Goal: Task Accomplishment & Management: Use online tool/utility

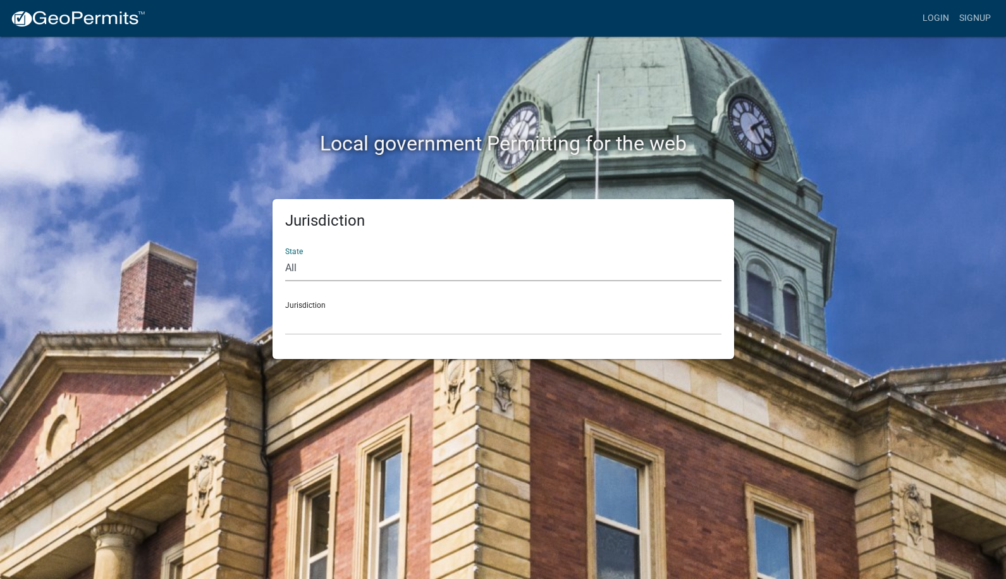
click at [381, 268] on select "All [US_STATE] [US_STATE] [US_STATE] [US_STATE] [US_STATE] [US_STATE] [US_STATE…" at bounding box center [503, 268] width 436 height 26
select select "[US_STATE]"
click at [285, 255] on select "All [US_STATE] [US_STATE] [US_STATE] [US_STATE] [US_STATE] [US_STATE] [US_STATE…" at bounding box center [503, 268] width 436 height 26
click at [330, 328] on select "[GEOGRAPHIC_DATA], [US_STATE] [GEOGRAPHIC_DATA], [US_STATE] [GEOGRAPHIC_DATA], …" at bounding box center [503, 322] width 436 height 26
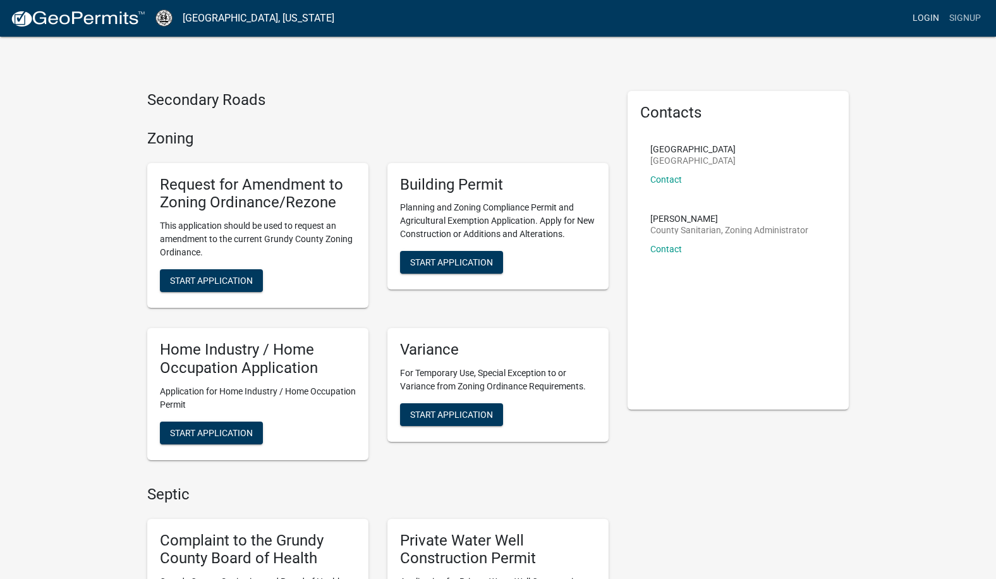
click at [925, 20] on link "Login" at bounding box center [926, 18] width 37 height 24
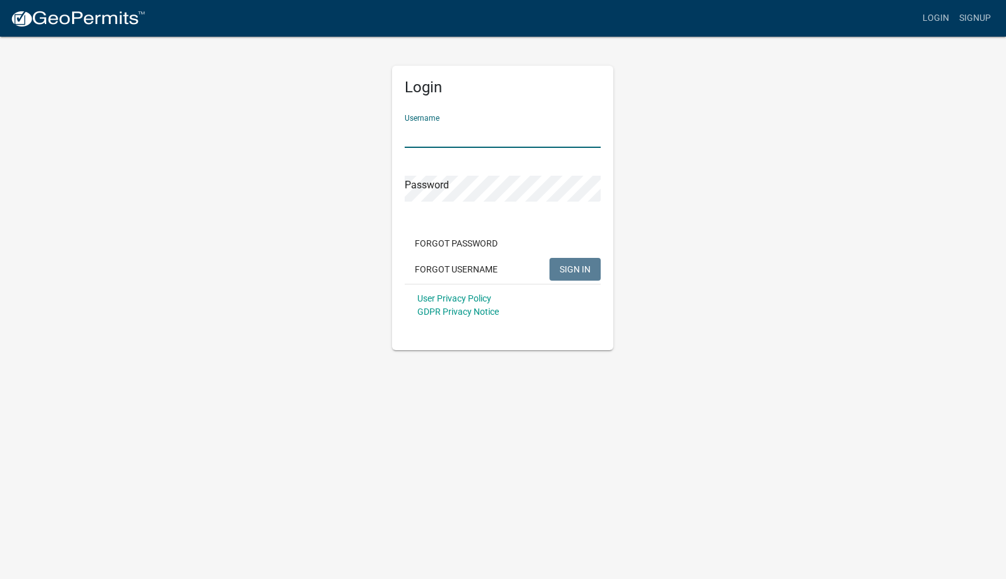
click at [454, 131] on input "Username" at bounding box center [503, 135] width 196 height 26
type input "caries"
click at [549, 258] on button "SIGN IN" at bounding box center [574, 269] width 51 height 23
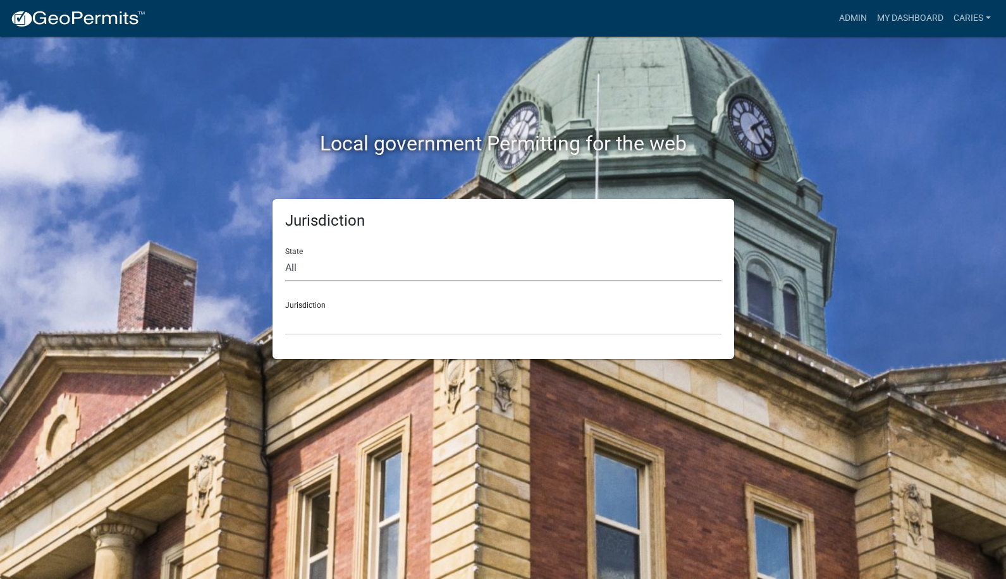
click at [362, 265] on select "All Colorado Georgia Indiana Iowa Kansas Minnesota Ohio South Carolina Wisconsin" at bounding box center [503, 268] width 436 height 26
select select "Iowa"
click at [285, 255] on select "All Colorado Georgia Indiana Iowa Kansas Minnesota Ohio South Carolina Wisconsin" at bounding box center [503, 268] width 436 height 26
click at [341, 333] on select "Boone County, Iowa Butler County, Iowa Cerro Gordo County, Iowa City of Harlan,…" at bounding box center [503, 322] width 436 height 26
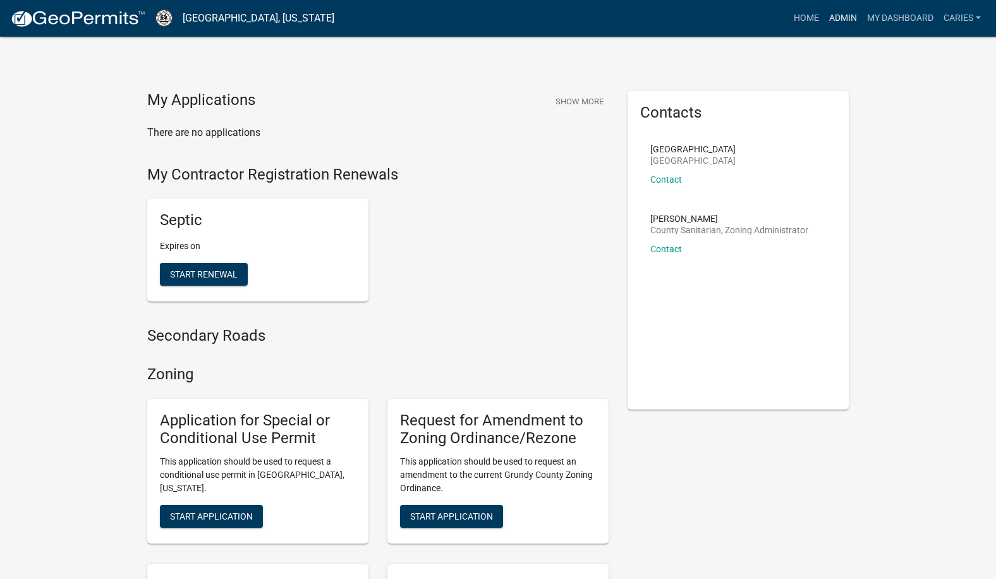
click at [854, 15] on link "Admin" at bounding box center [843, 18] width 38 height 24
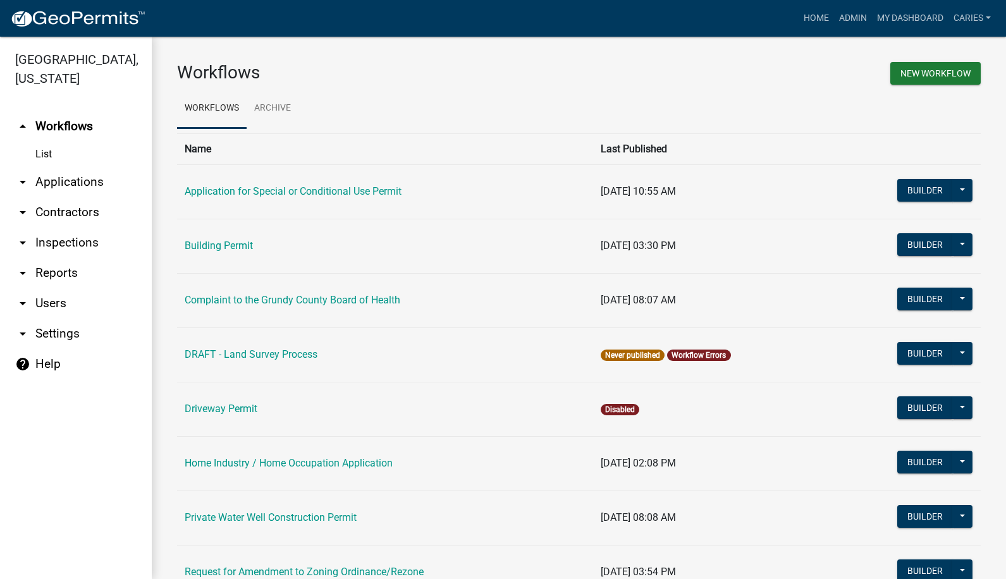
click at [58, 167] on link "arrow_drop_down Applications" at bounding box center [76, 182] width 152 height 30
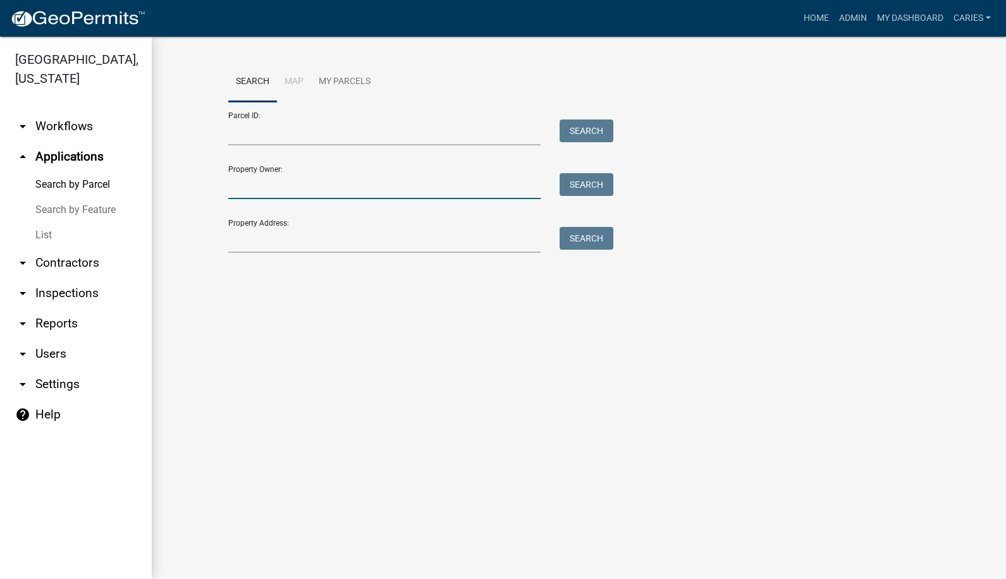
click at [248, 193] on input "Property Owner:" at bounding box center [384, 186] width 313 height 26
click at [291, 185] on input "Property Owner:" at bounding box center [384, 186] width 313 height 26
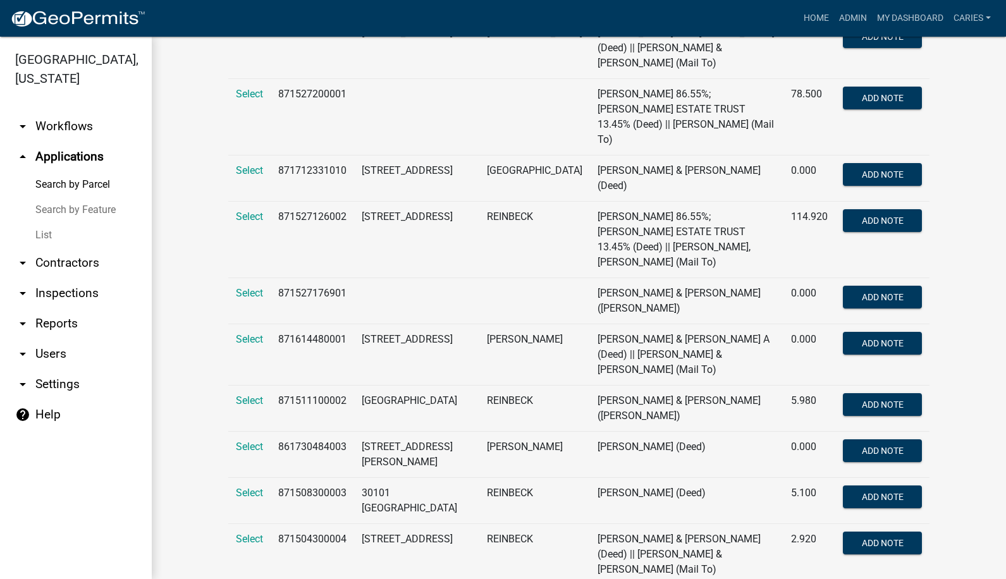
scroll to position [316, 0]
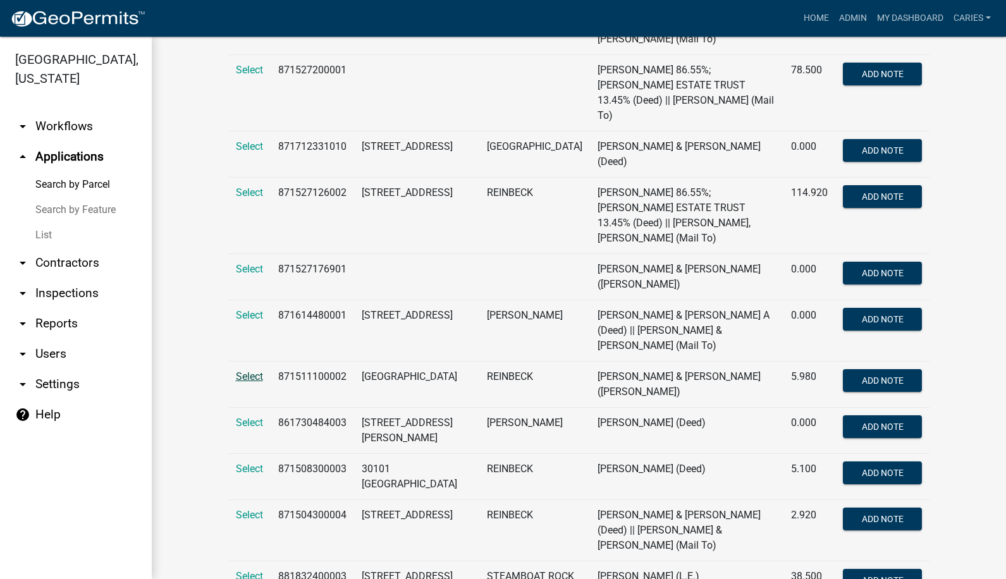
type input "witt"
click at [255, 370] on span "Select" at bounding box center [249, 376] width 27 height 12
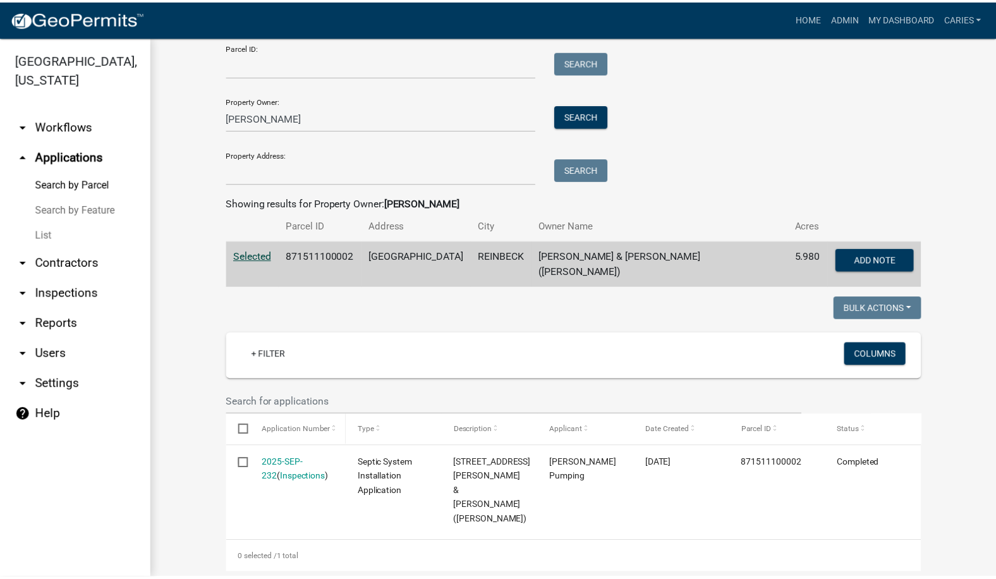
scroll to position [70, 0]
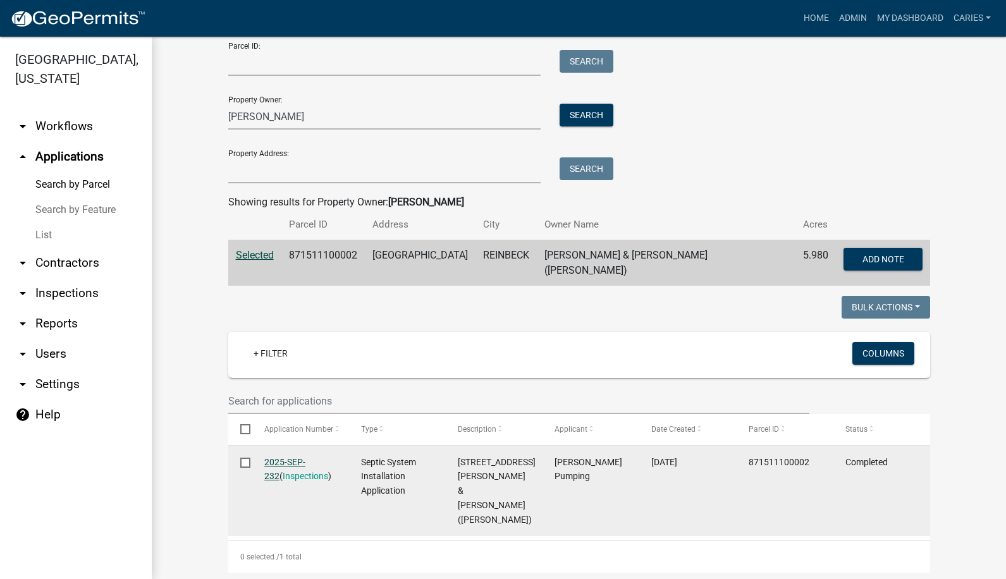
click at [287, 457] on link "2025-SEP-232" at bounding box center [284, 469] width 41 height 25
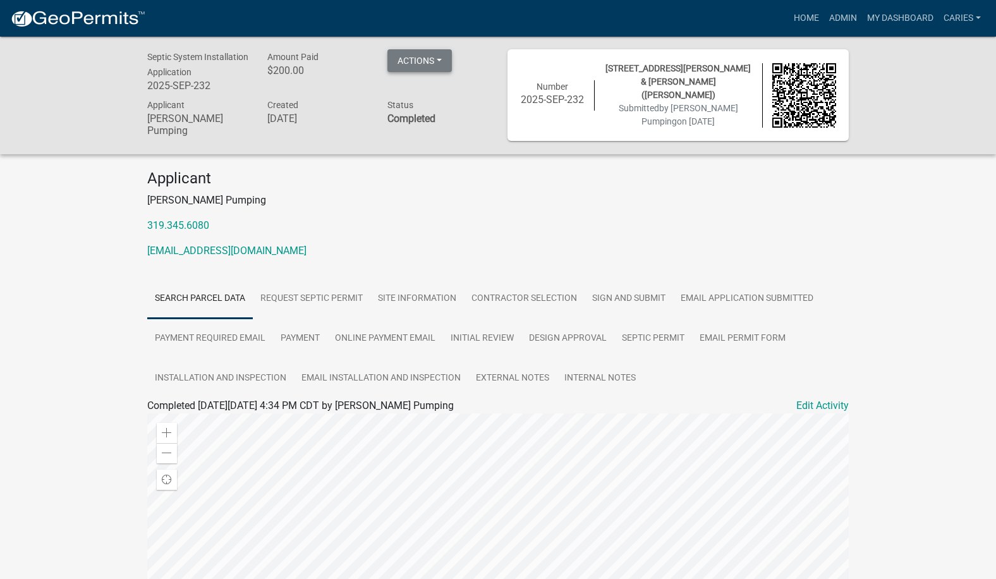
click at [415, 64] on button "Actions" at bounding box center [419, 60] width 64 height 23
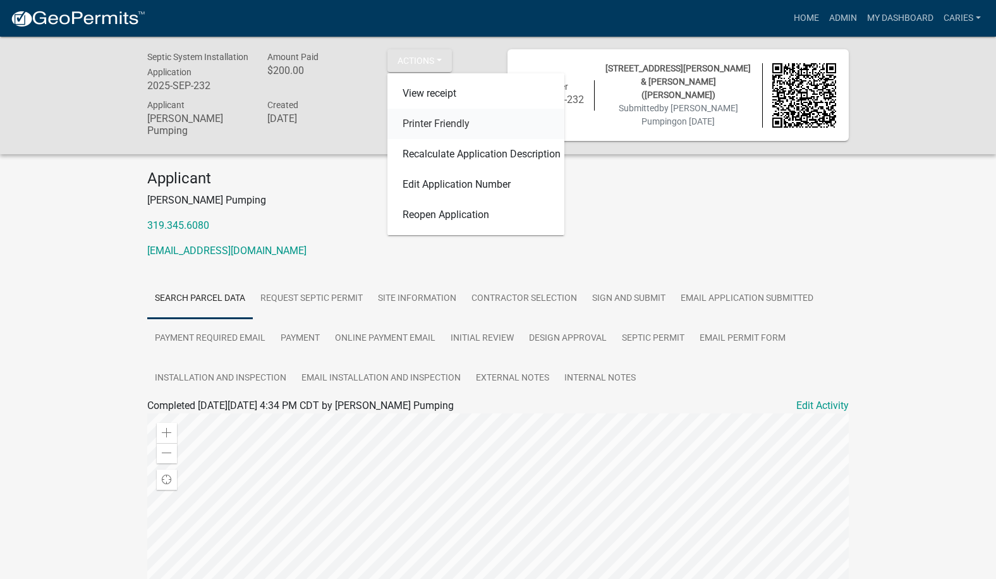
click at [411, 122] on link "Printer Friendly" at bounding box center [475, 124] width 177 height 30
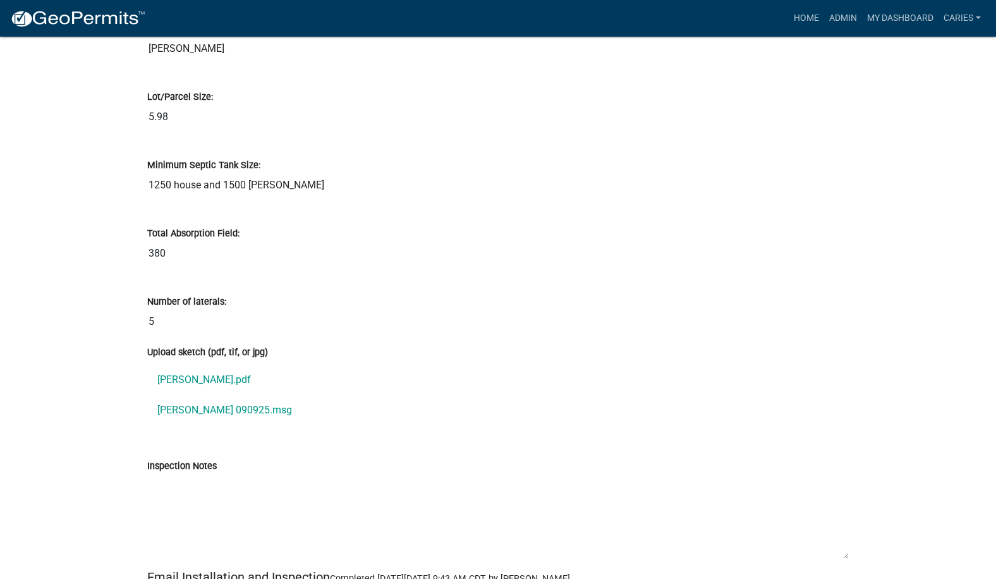
scroll to position [3540, 0]
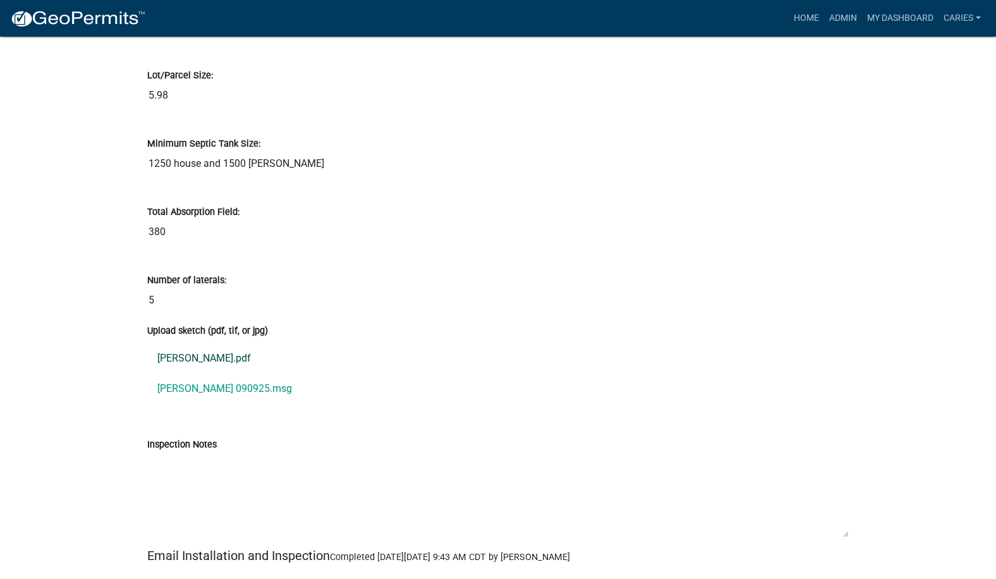
click at [178, 354] on link "[PERSON_NAME].pdf" at bounding box center [498, 358] width 702 height 30
